Goal: Task Accomplishment & Management: Manage account settings

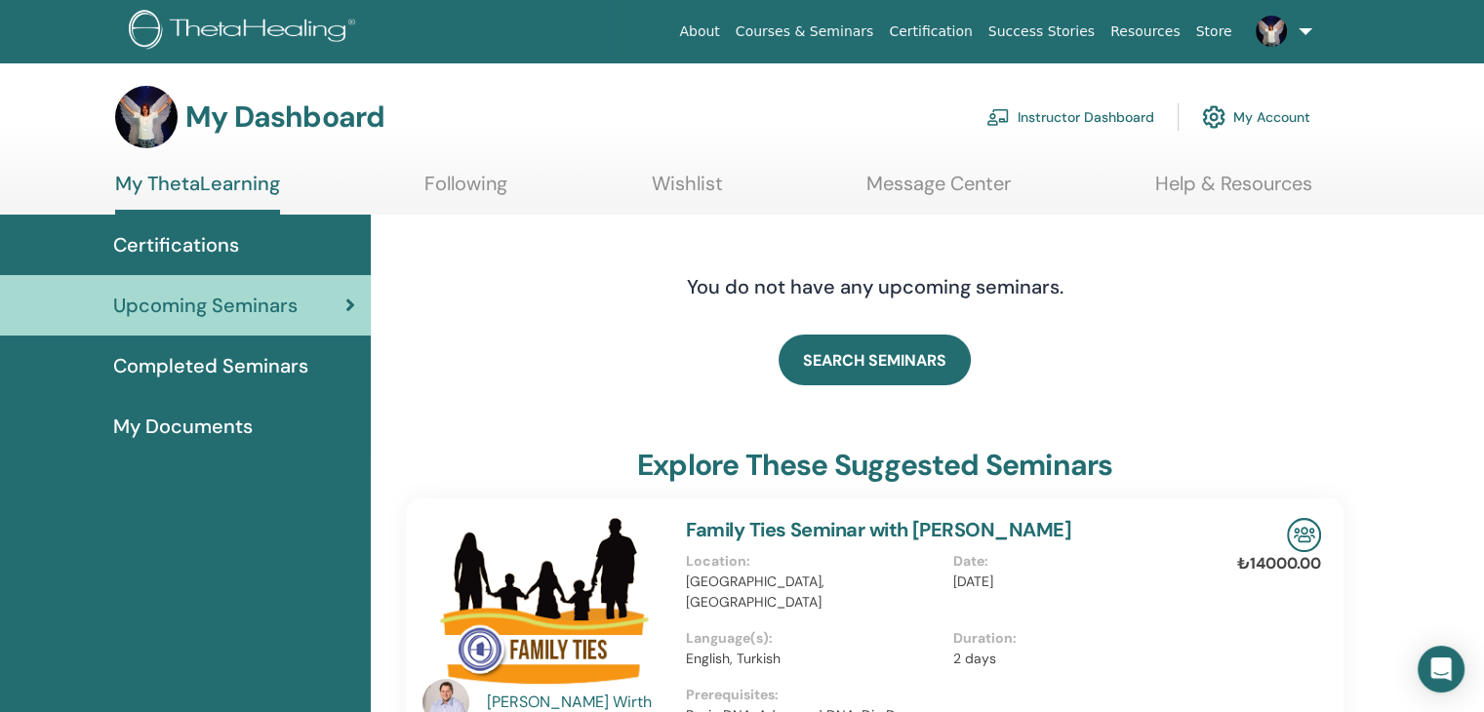
click at [1048, 121] on link "Instructor Dashboard" at bounding box center [1070, 117] width 168 height 43
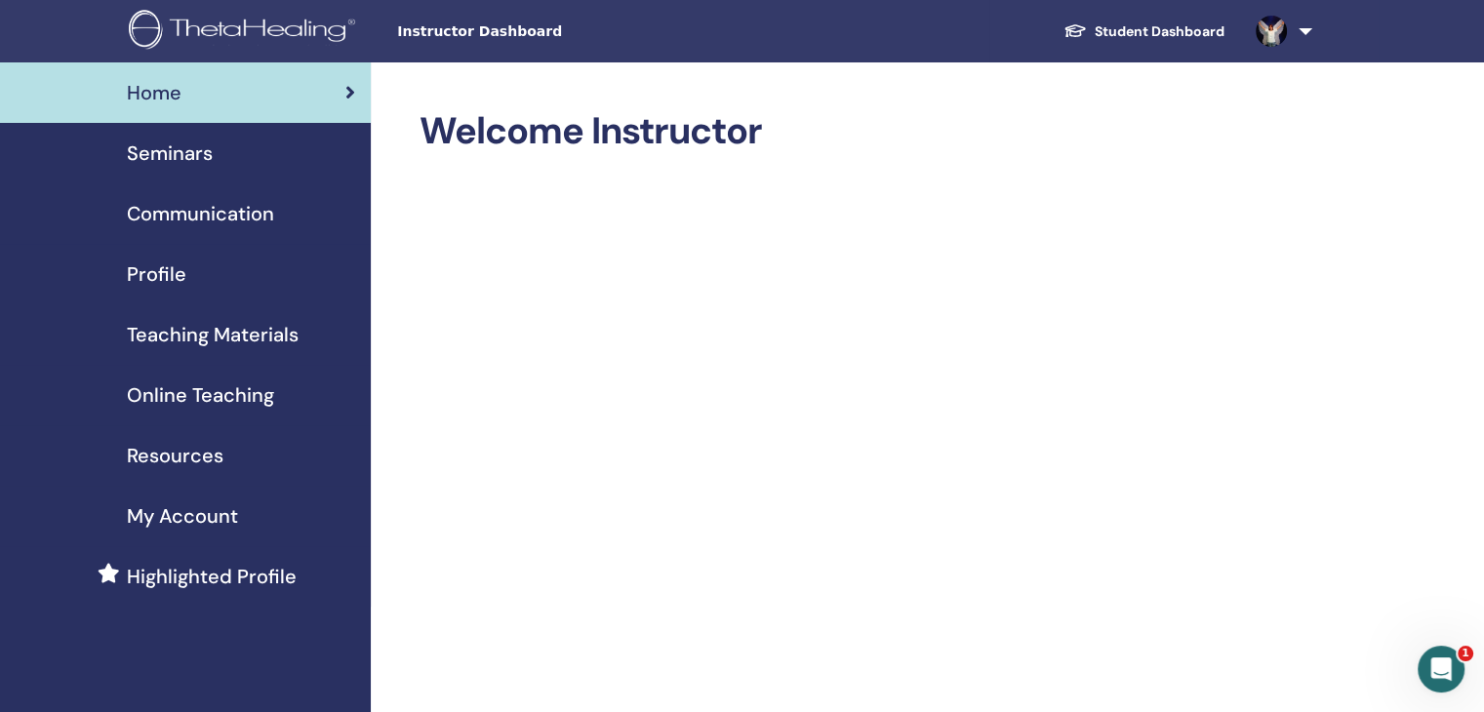
click at [162, 147] on span "Seminars" at bounding box center [170, 153] width 86 height 29
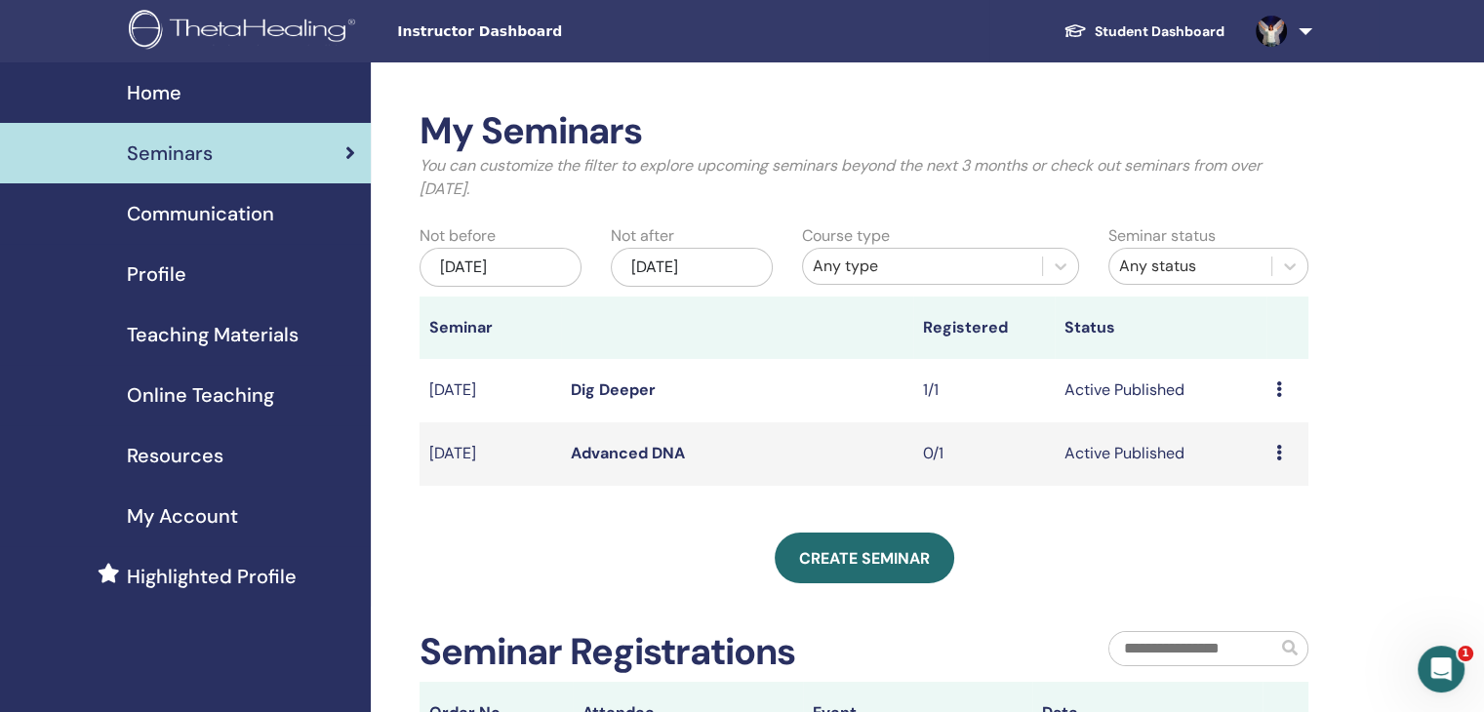
click at [1273, 455] on td "Preview Edit Attendees Cancel" at bounding box center [1287, 453] width 42 height 63
click at [1278, 454] on icon at bounding box center [1279, 453] width 6 height 16
click at [1377, 367] on div "My Seminars You can customize the filter to explore upcoming seminars beyond th…" at bounding box center [927, 571] width 1113 height 1018
click at [646, 453] on link "Advanced DNA" at bounding box center [628, 453] width 114 height 20
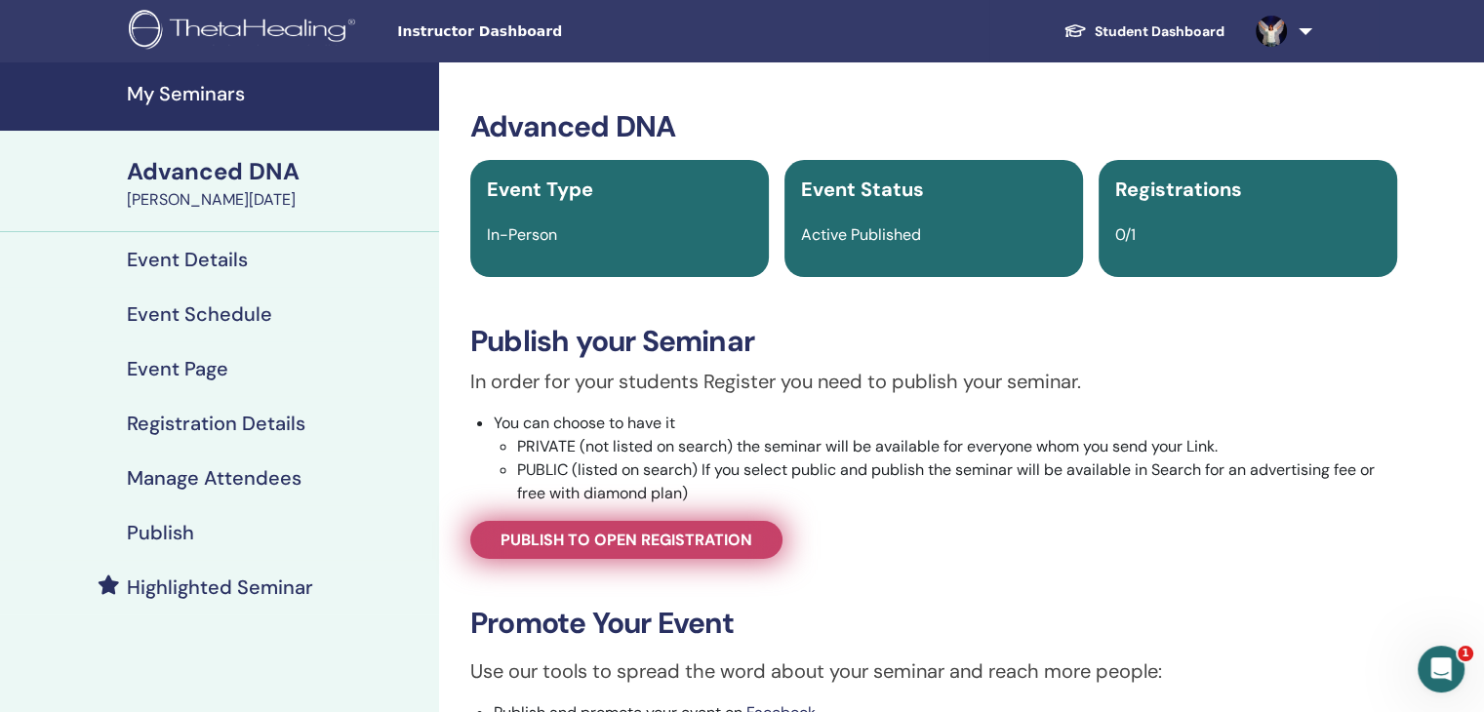
click at [602, 534] on span "Publish to open registration" at bounding box center [626, 540] width 252 height 20
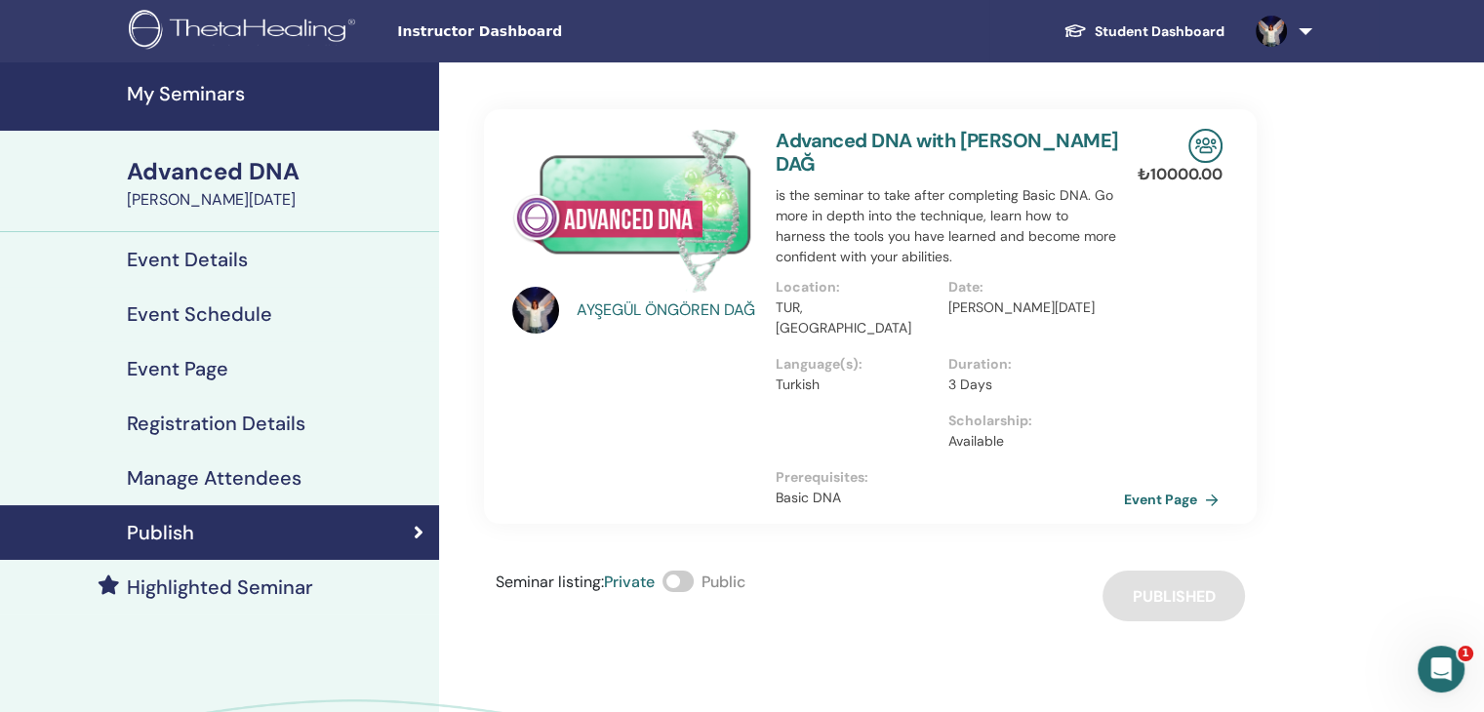
click at [1138, 485] on link "Event Page" at bounding box center [1175, 499] width 102 height 29
click at [1147, 485] on link "Event Page" at bounding box center [1175, 499] width 102 height 29
